Goal: Task Accomplishment & Management: Complete application form

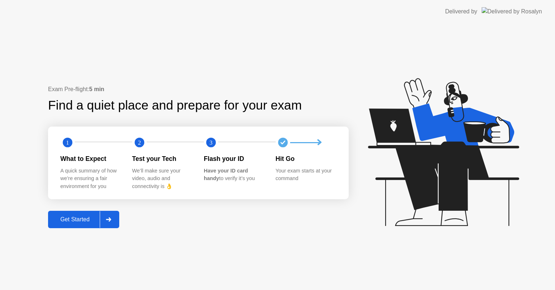
click at [79, 225] on button "Get Started" at bounding box center [83, 219] width 71 height 17
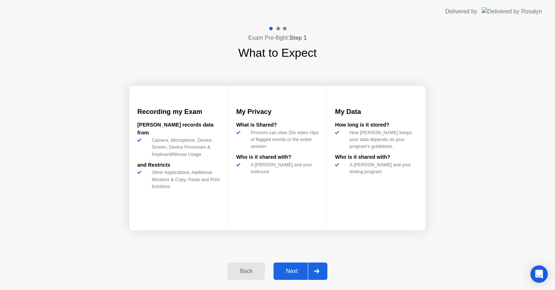
click at [284, 269] on div "Next" at bounding box center [292, 271] width 32 height 7
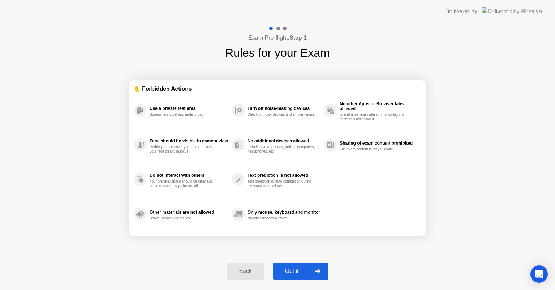
click at [284, 269] on div "Got it" at bounding box center [292, 271] width 34 height 7
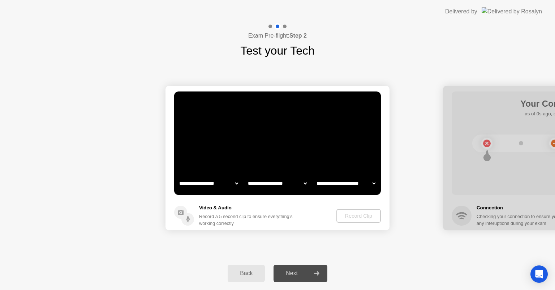
select select "**********"
select select "*******"
click at [203, 184] on select "**********" at bounding box center [209, 183] width 62 height 14
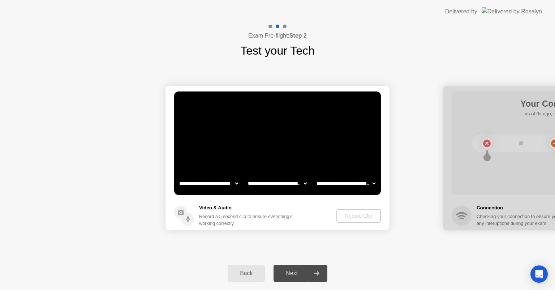
click at [198, 187] on select "**********" at bounding box center [209, 183] width 62 height 14
click at [340, 213] on div "Record Clip" at bounding box center [359, 216] width 39 height 6
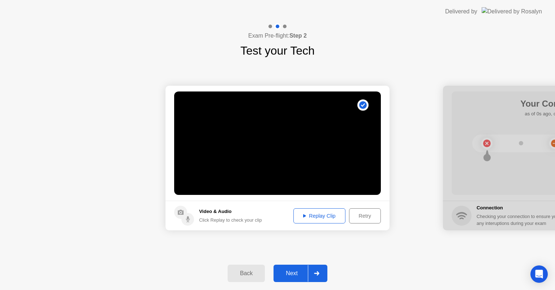
click at [292, 274] on div "Next" at bounding box center [292, 273] width 32 height 7
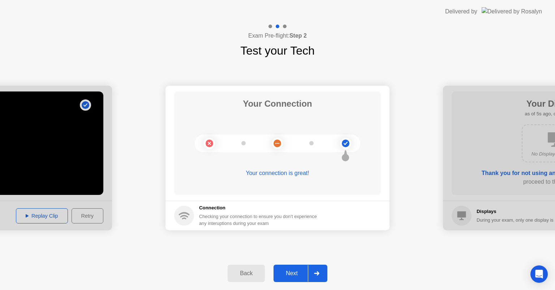
click at [292, 274] on div "Next" at bounding box center [292, 273] width 32 height 7
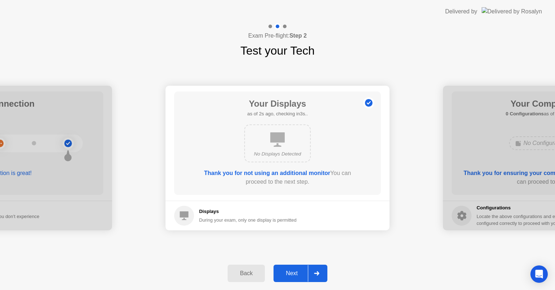
click at [267, 162] on div "No Displays Detected" at bounding box center [277, 143] width 66 height 38
click at [268, 171] on b "Thank you for not using an additional monitor" at bounding box center [267, 173] width 126 height 6
click at [267, 159] on div "No Displays Detected" at bounding box center [277, 143] width 66 height 38
click at [288, 270] on div "Next" at bounding box center [292, 273] width 32 height 7
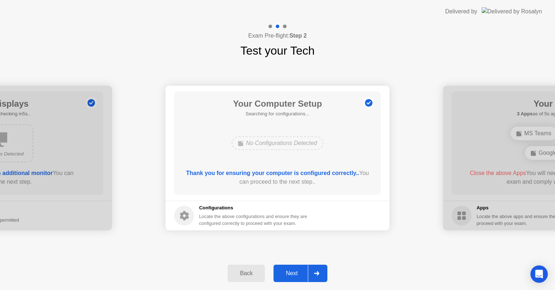
click at [288, 270] on div "Next" at bounding box center [292, 273] width 32 height 7
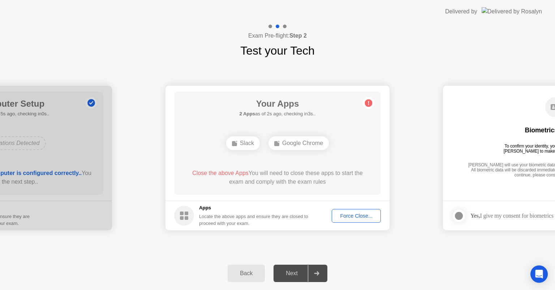
click at [141, 245] on div "**********" at bounding box center [277, 157] width 555 height 197
click at [241, 144] on div "Edge" at bounding box center [240, 141] width 33 height 14
click at [198, 168] on span "Close the above Apps" at bounding box center [218, 170] width 56 height 6
click at [240, 140] on div "Edge" at bounding box center [240, 141] width 33 height 14
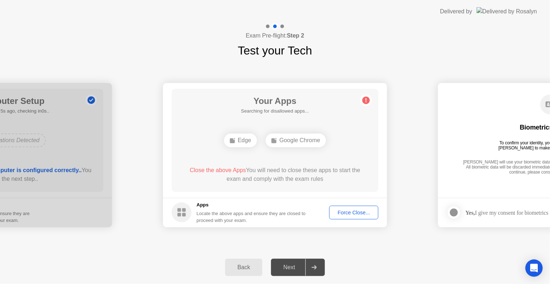
click at [182, 206] on circle at bounding box center [182, 213] width 20 height 20
click at [335, 213] on div "Force Close..." at bounding box center [354, 213] width 44 height 6
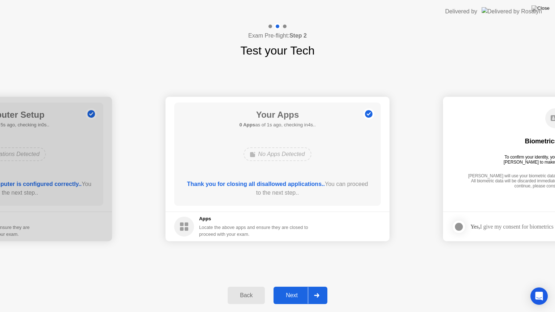
click at [291, 289] on div "Next" at bounding box center [292, 295] width 32 height 7
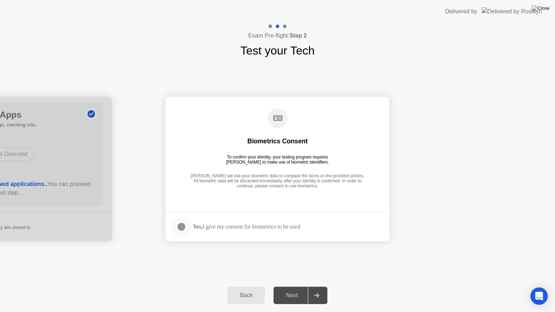
click at [181, 229] on div at bounding box center [181, 227] width 9 height 9
click at [463, 0] on header "Delivered by" at bounding box center [277, 11] width 555 height 23
click at [291, 288] on button "Next" at bounding box center [301, 295] width 54 height 17
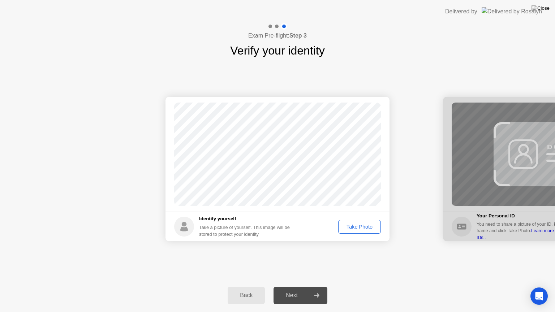
click at [360, 227] on div "Take Photo" at bounding box center [360, 227] width 38 height 6
click at [378, 222] on button "Retake" at bounding box center [364, 227] width 33 height 14
click at [364, 225] on div "Take Photo" at bounding box center [360, 227] width 38 height 6
click at [285, 289] on div "Next" at bounding box center [292, 295] width 32 height 7
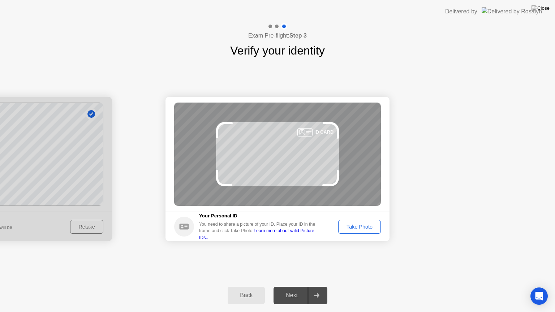
click at [357, 228] on div "Take Photo" at bounding box center [360, 227] width 38 height 6
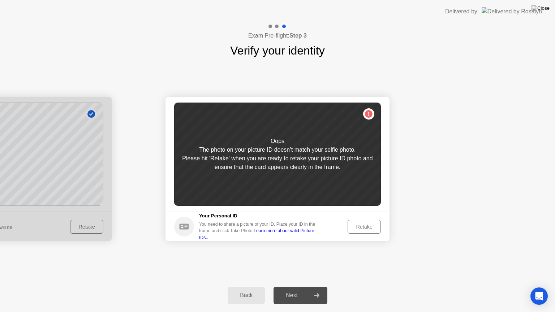
drag, startPoint x: 197, startPoint y: 145, endPoint x: 262, endPoint y: 171, distance: 70.1
click at [262, 171] on div "Oops The photo on your picture ID doesn’t match your selfie photo. Please hit '…" at bounding box center [277, 154] width 207 height 103
click at [250, 286] on div "Back Next" at bounding box center [277, 295] width 555 height 33
drag, startPoint x: 246, startPoint y: 296, endPoint x: 251, endPoint y: 292, distance: 6.8
click at [246, 289] on div "Back" at bounding box center [246, 295] width 33 height 7
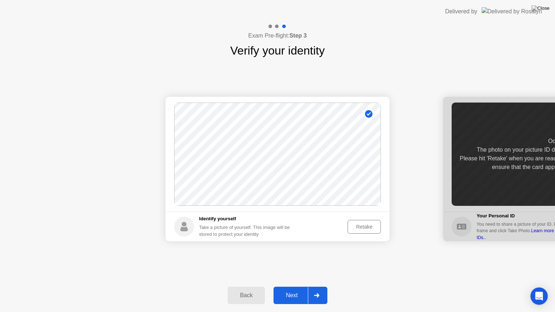
click at [365, 225] on div "Retake" at bounding box center [364, 227] width 28 height 6
click at [363, 225] on div "Take Photo" at bounding box center [360, 227] width 38 height 6
click at [292, 289] on div "Next" at bounding box center [292, 295] width 32 height 7
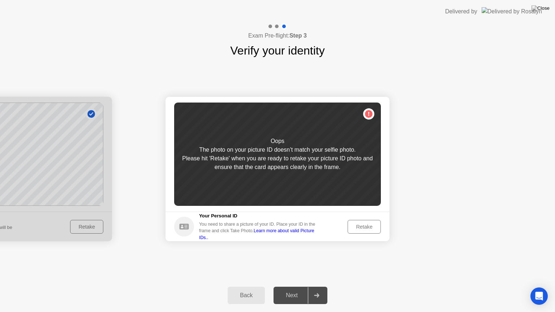
click at [365, 226] on div "Retake" at bounding box center [364, 227] width 28 height 6
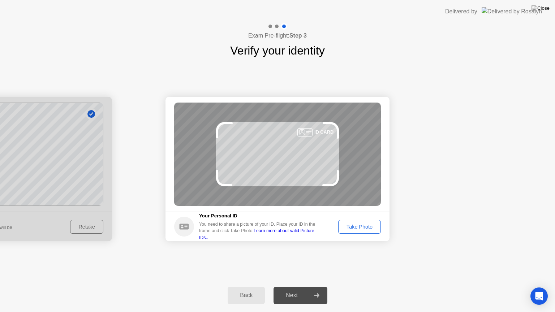
click at [367, 225] on div "Take Photo" at bounding box center [360, 227] width 38 height 6
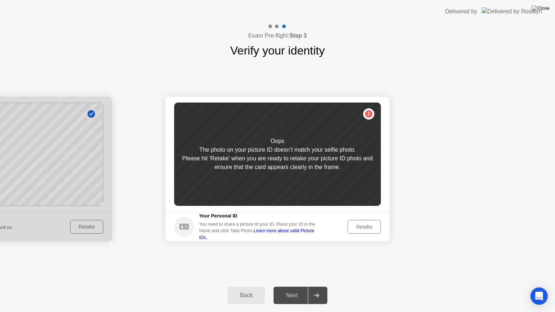
click at [240, 159] on div "Please hit 'Retake' when you are ready to retake your picture ID photo and ensu…" at bounding box center [277, 162] width 207 height 17
drag, startPoint x: 239, startPoint y: 293, endPoint x: 244, endPoint y: 293, distance: 4.4
click at [243, 289] on div "Back" at bounding box center [246, 295] width 33 height 7
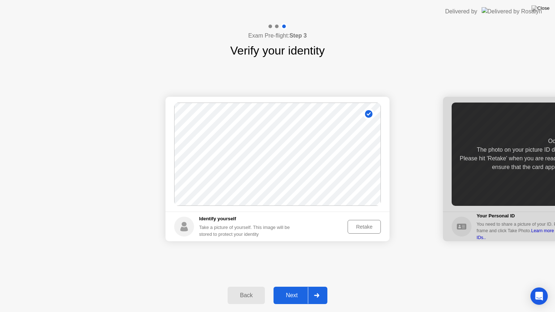
click at [355, 227] on div "Retake" at bounding box center [364, 227] width 28 height 6
click at [362, 228] on div "Take Photo" at bounding box center [360, 227] width 38 height 6
click at [292, 289] on button "Next" at bounding box center [301, 295] width 54 height 17
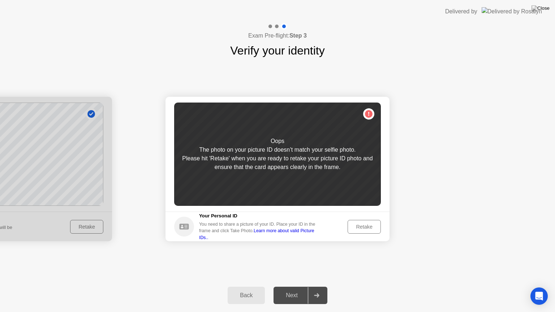
click at [365, 225] on div "Retake" at bounding box center [364, 227] width 28 height 6
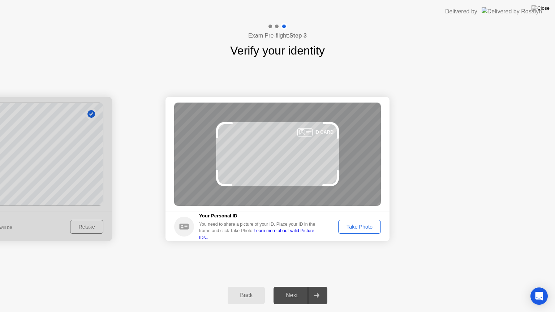
click at [344, 230] on div "Take Photo" at bounding box center [360, 227] width 38 height 6
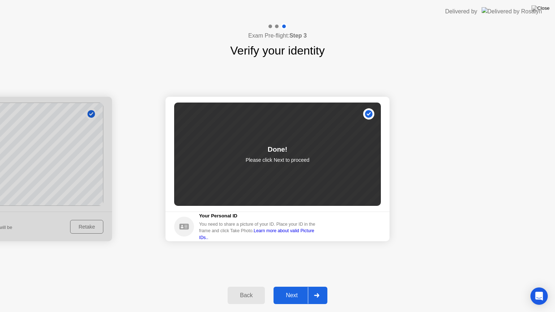
click at [283, 289] on div "Next" at bounding box center [292, 295] width 32 height 7
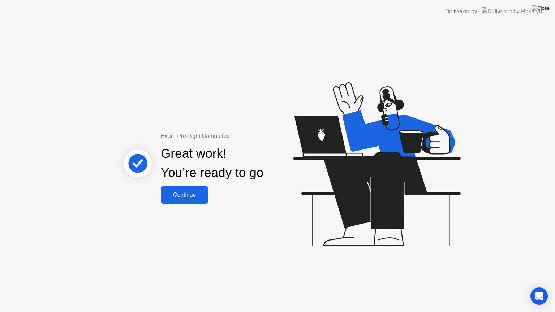
click at [178, 194] on div "Continue" at bounding box center [184, 195] width 43 height 7
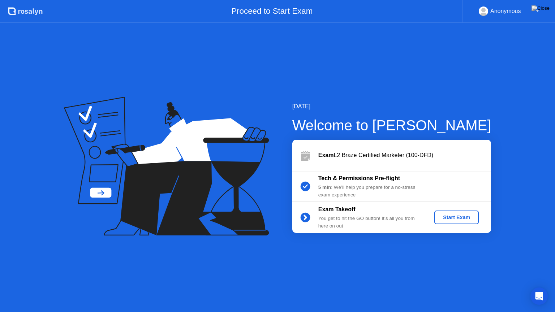
click at [463, 218] on div "Start Exam" at bounding box center [456, 218] width 39 height 6
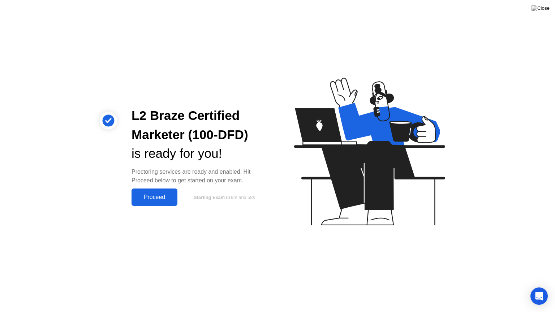
click at [150, 197] on div "Proceed" at bounding box center [155, 197] width 42 height 7
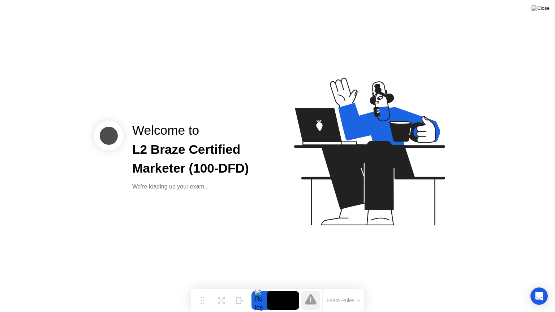
click at [266, 226] on div "Welcome to L2 Braze Certified Marketer (100-DFD) We’re loading up your exam..." at bounding box center [277, 156] width 555 height 312
